Goal: Information Seeking & Learning: Learn about a topic

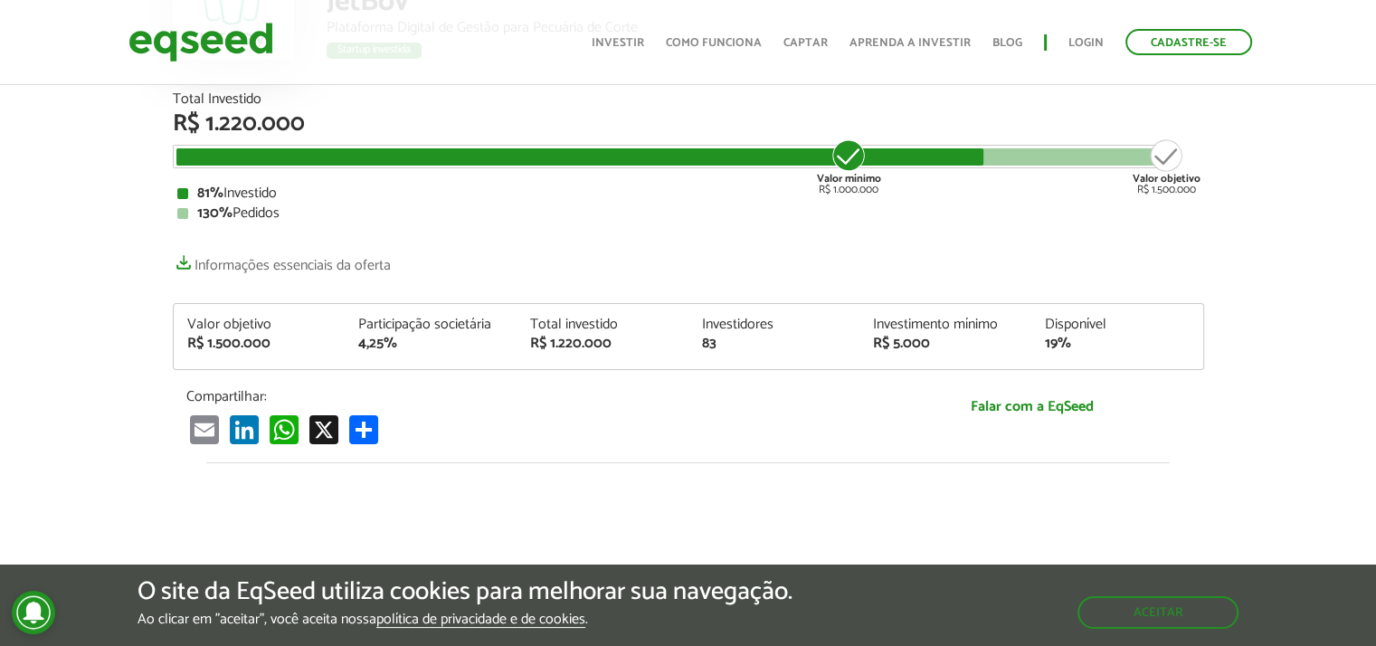
scroll to position [206, 0]
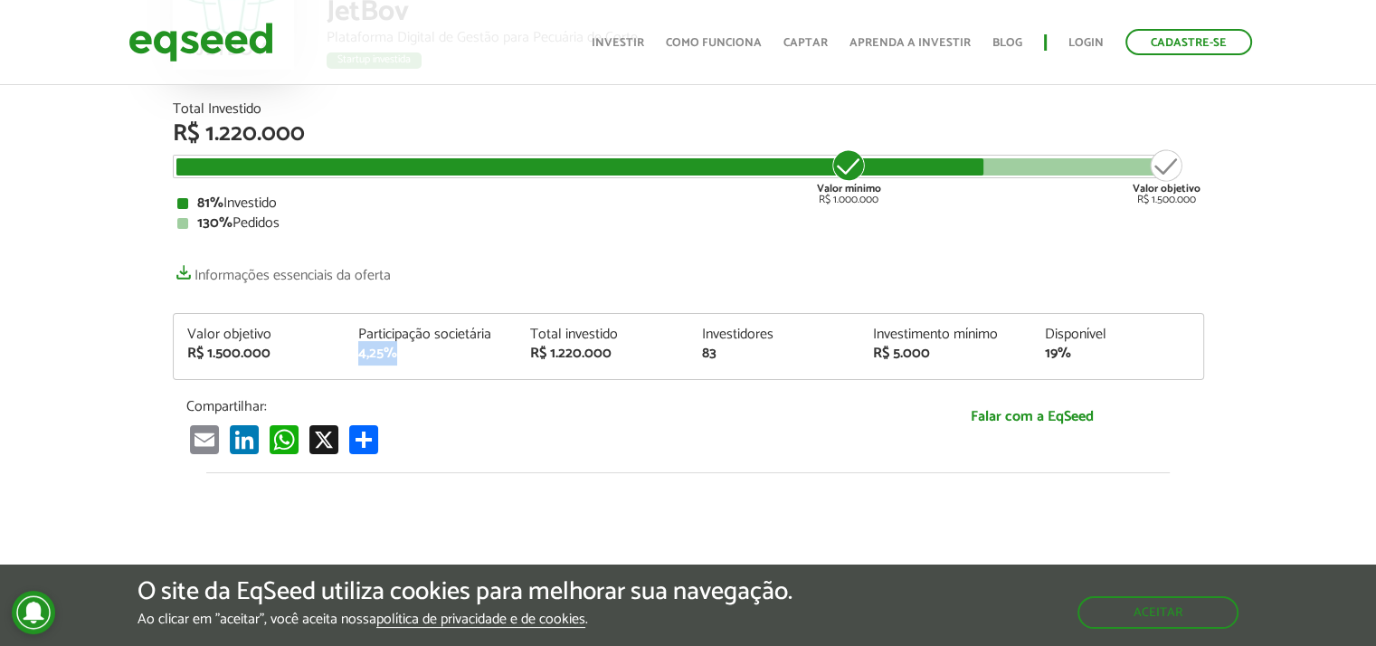
drag, startPoint x: 358, startPoint y: 357, endPoint x: 412, endPoint y: 356, distance: 54.3
click at [412, 356] on div "4,25%" at bounding box center [430, 353] width 145 height 14
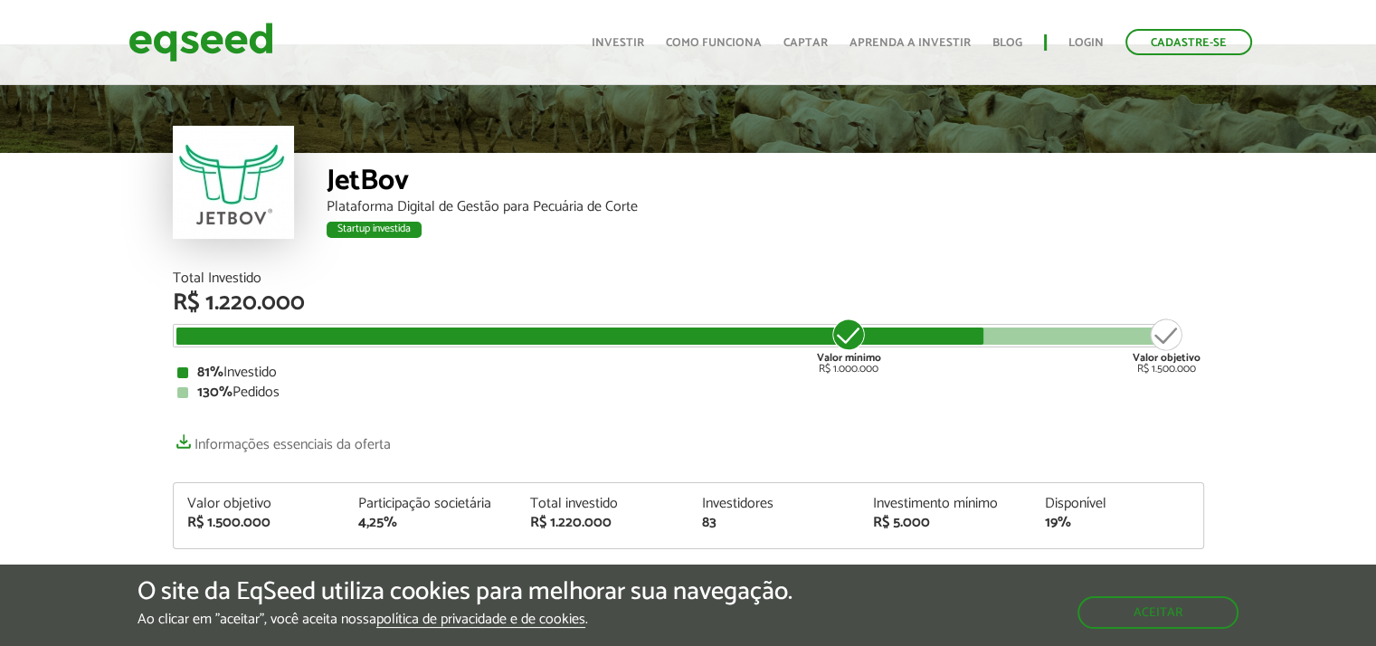
scroll to position [0, 0]
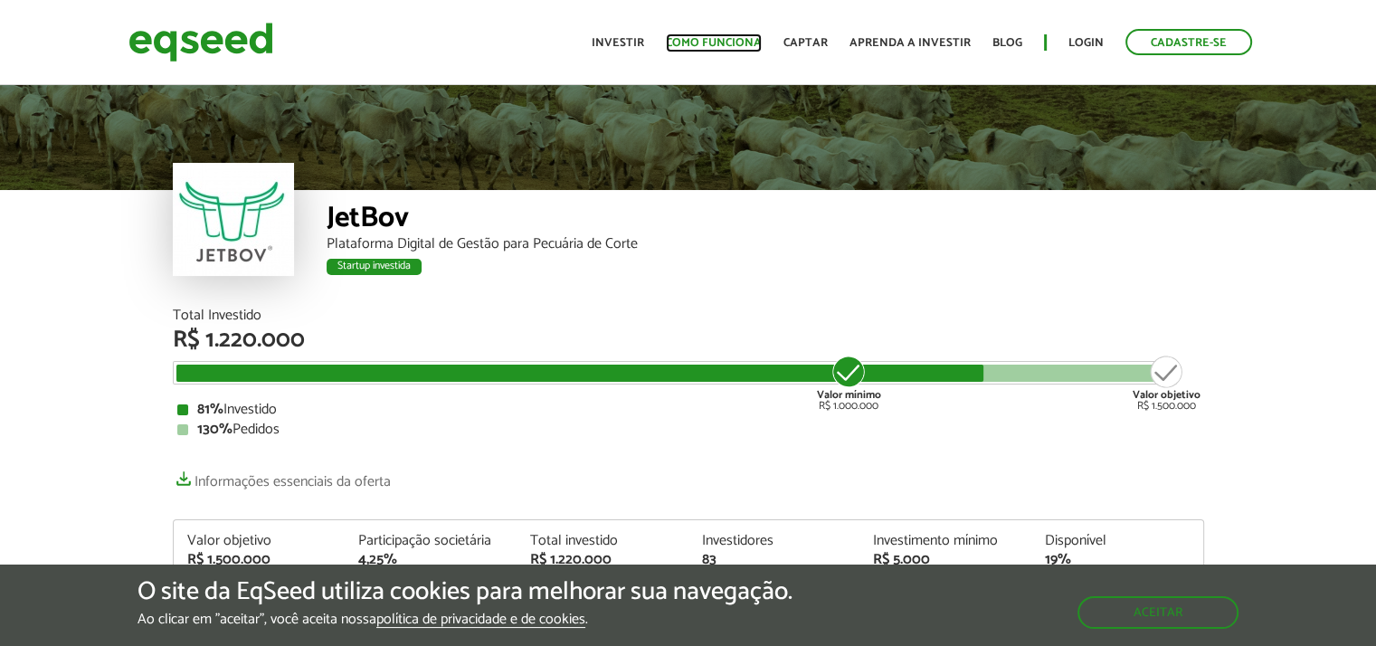
click at [731, 37] on link "Como funciona" at bounding box center [714, 43] width 96 height 12
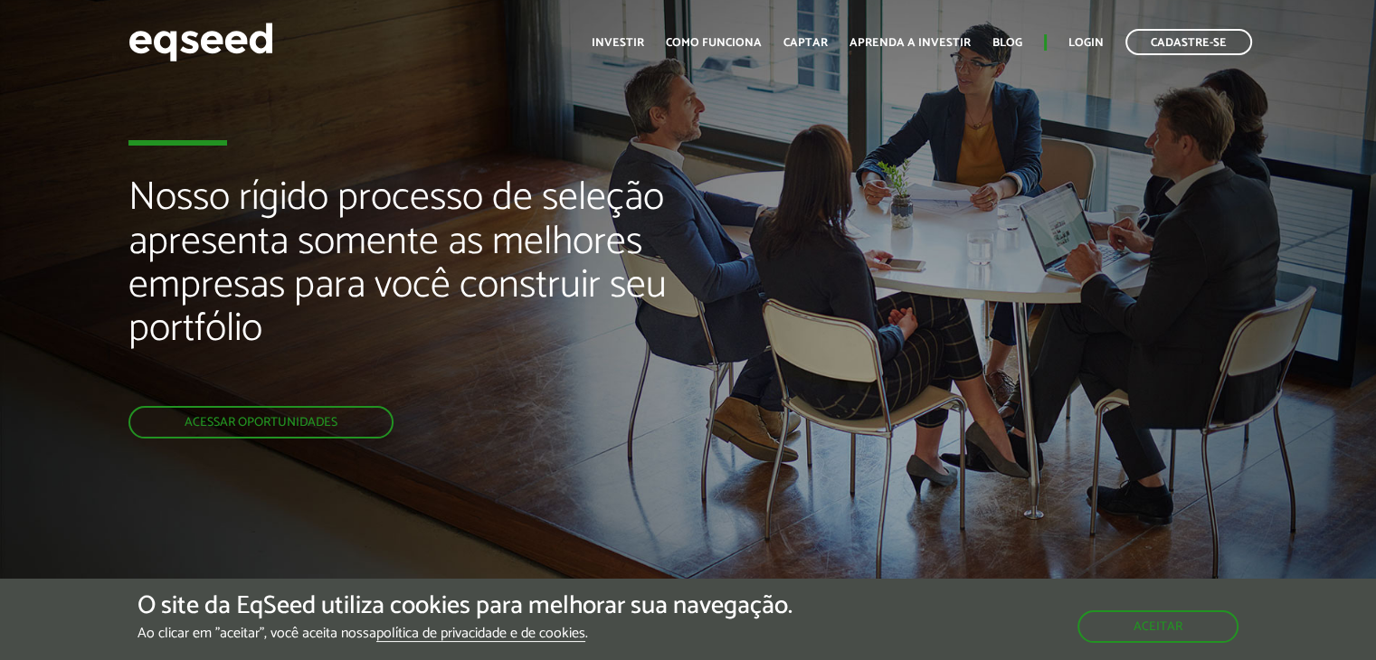
drag, startPoint x: 1383, startPoint y: 57, endPoint x: 1386, endPoint y: 42, distance: 15.6
click at [1375, 42] on html "Cadastre-se Toggle navigation Toggle navigation Início" at bounding box center [688, 330] width 1376 height 660
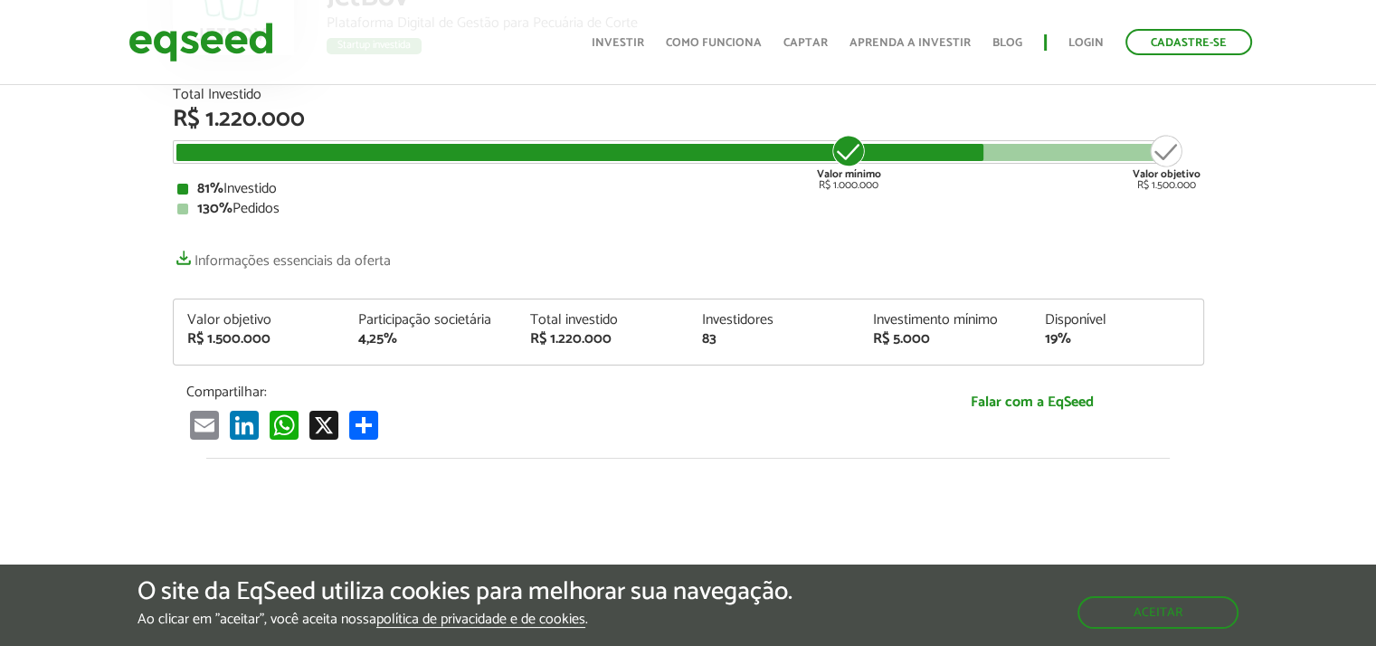
scroll to position [206, 0]
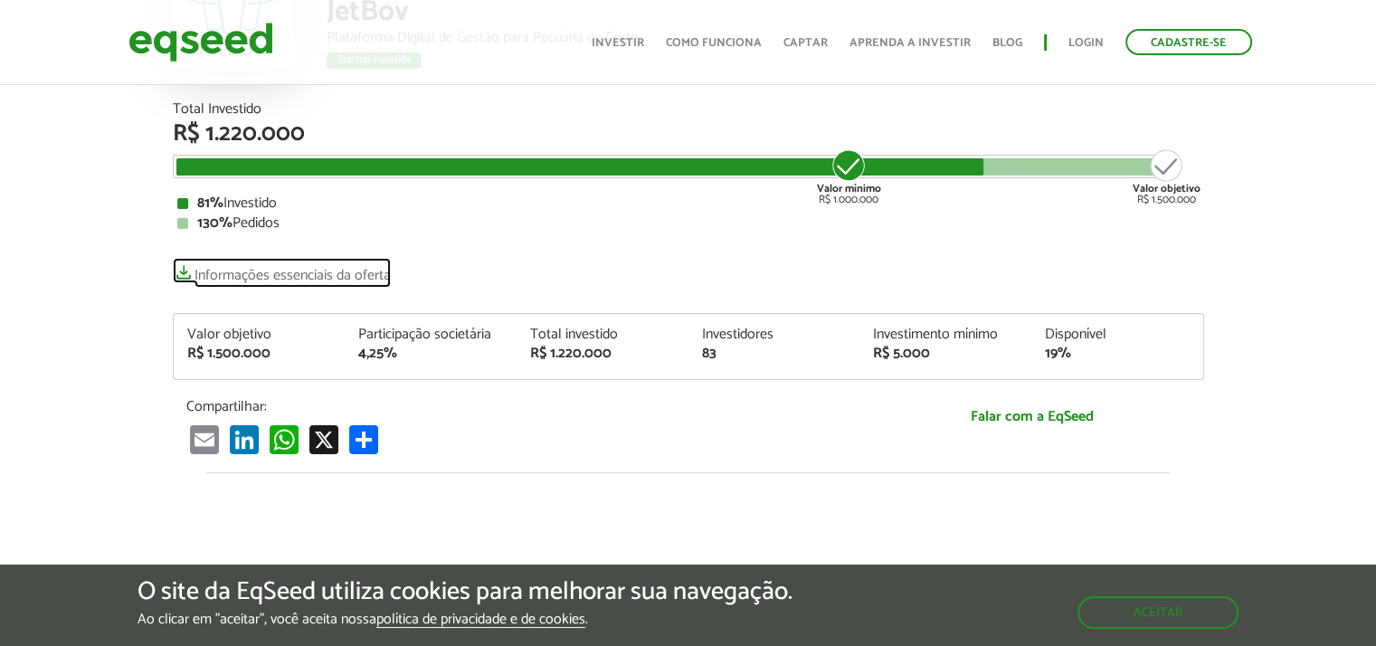
click at [304, 265] on link "Informações essenciais da oferta" at bounding box center [282, 270] width 218 height 25
